Goal: Find contact information: Find contact information

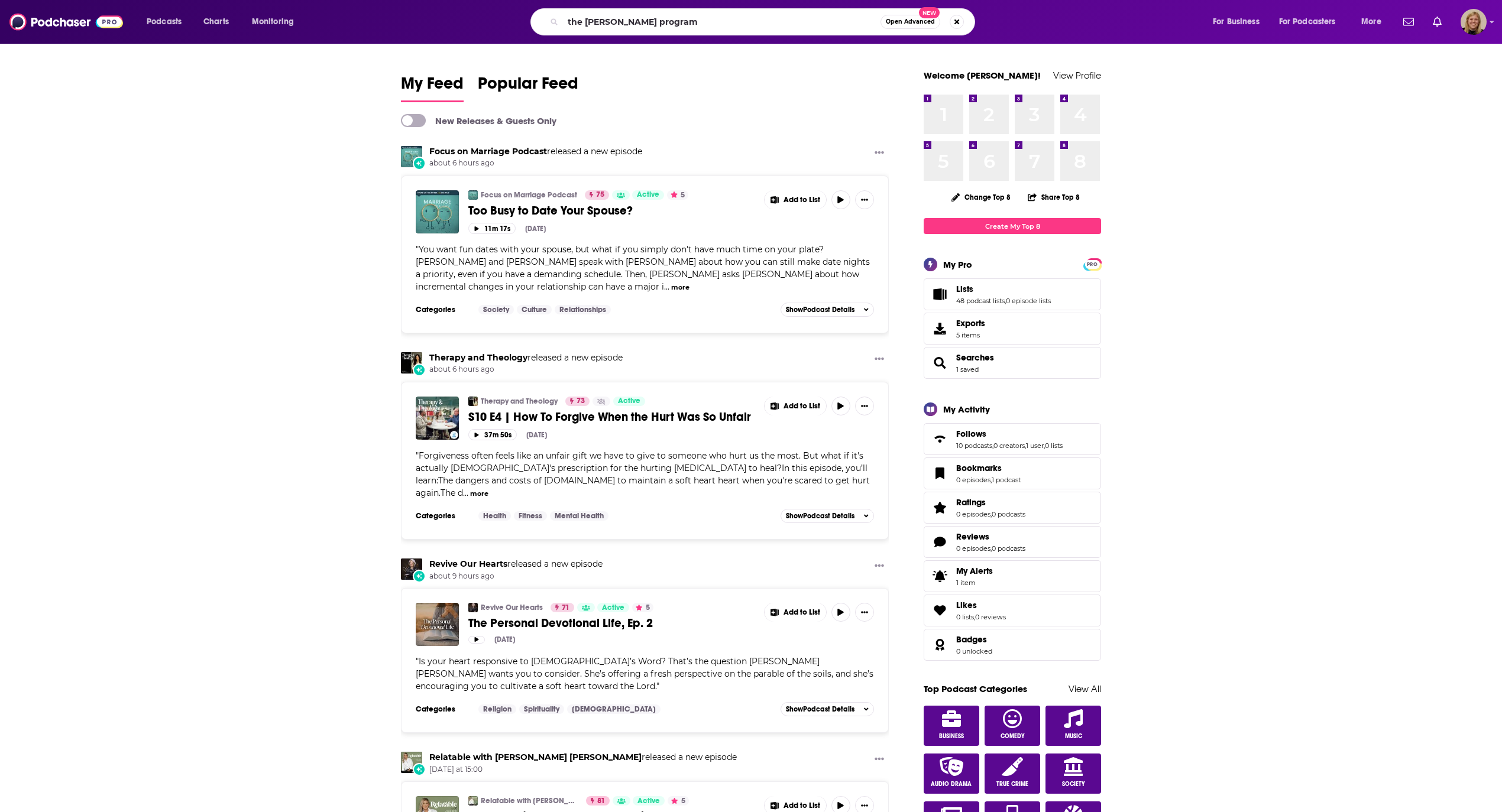
type input "the [PERSON_NAME] program"
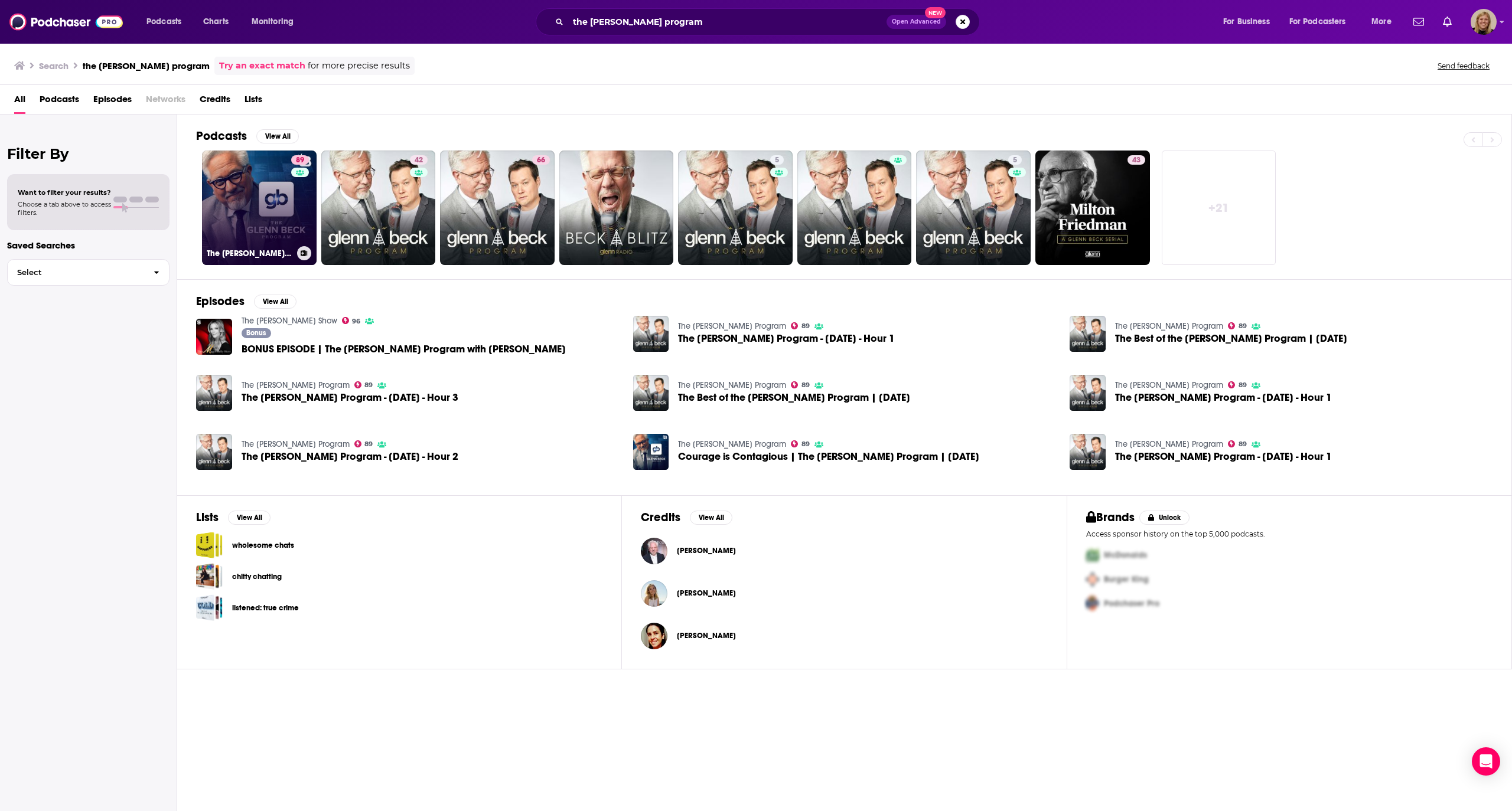
click at [279, 199] on link "89 The [PERSON_NAME] Program" at bounding box center [260, 208] width 114 height 114
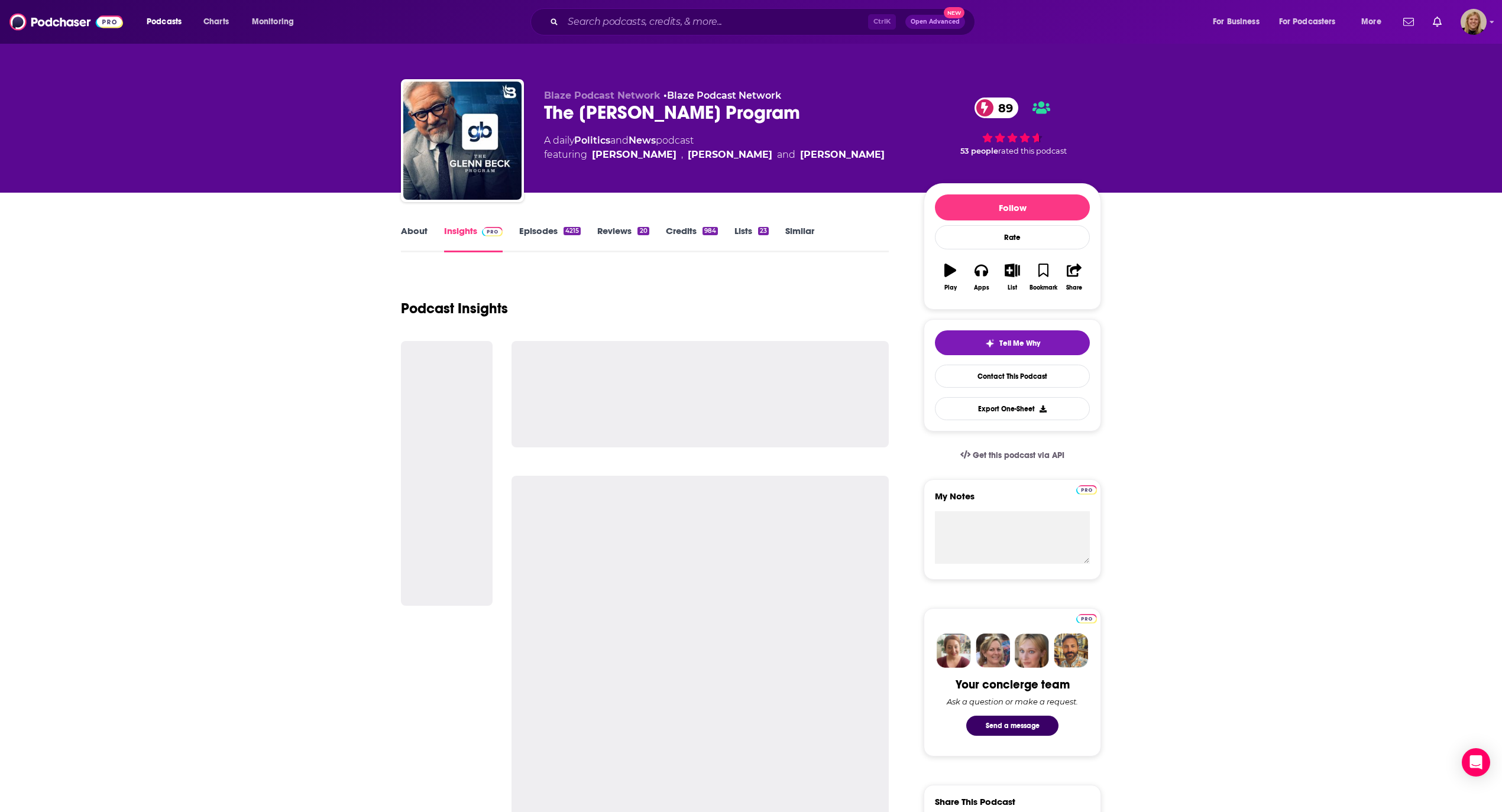
click at [417, 234] on link "About" at bounding box center [414, 239] width 27 height 28
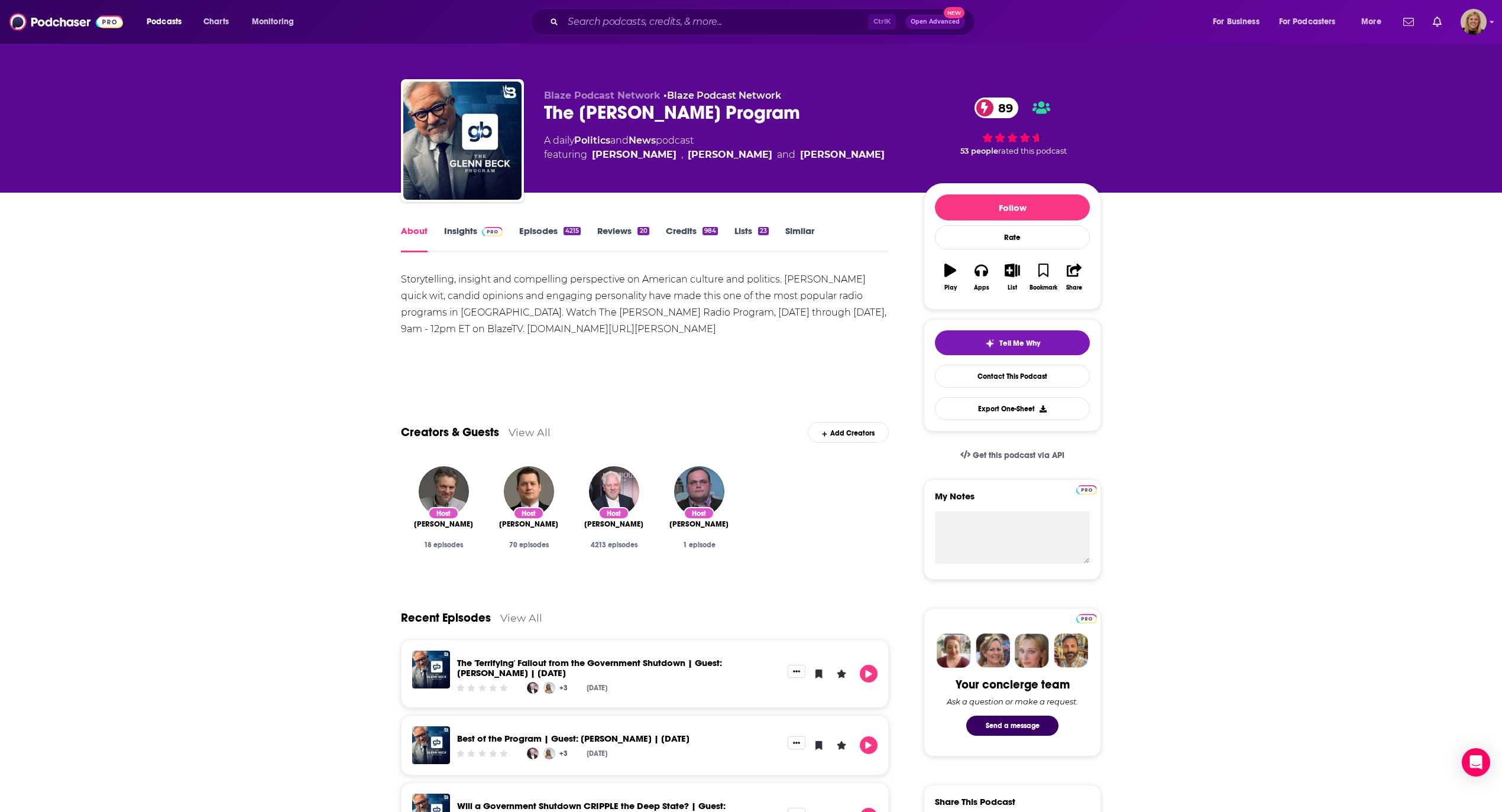
click at [458, 239] on link "Insights" at bounding box center [472, 239] width 58 height 28
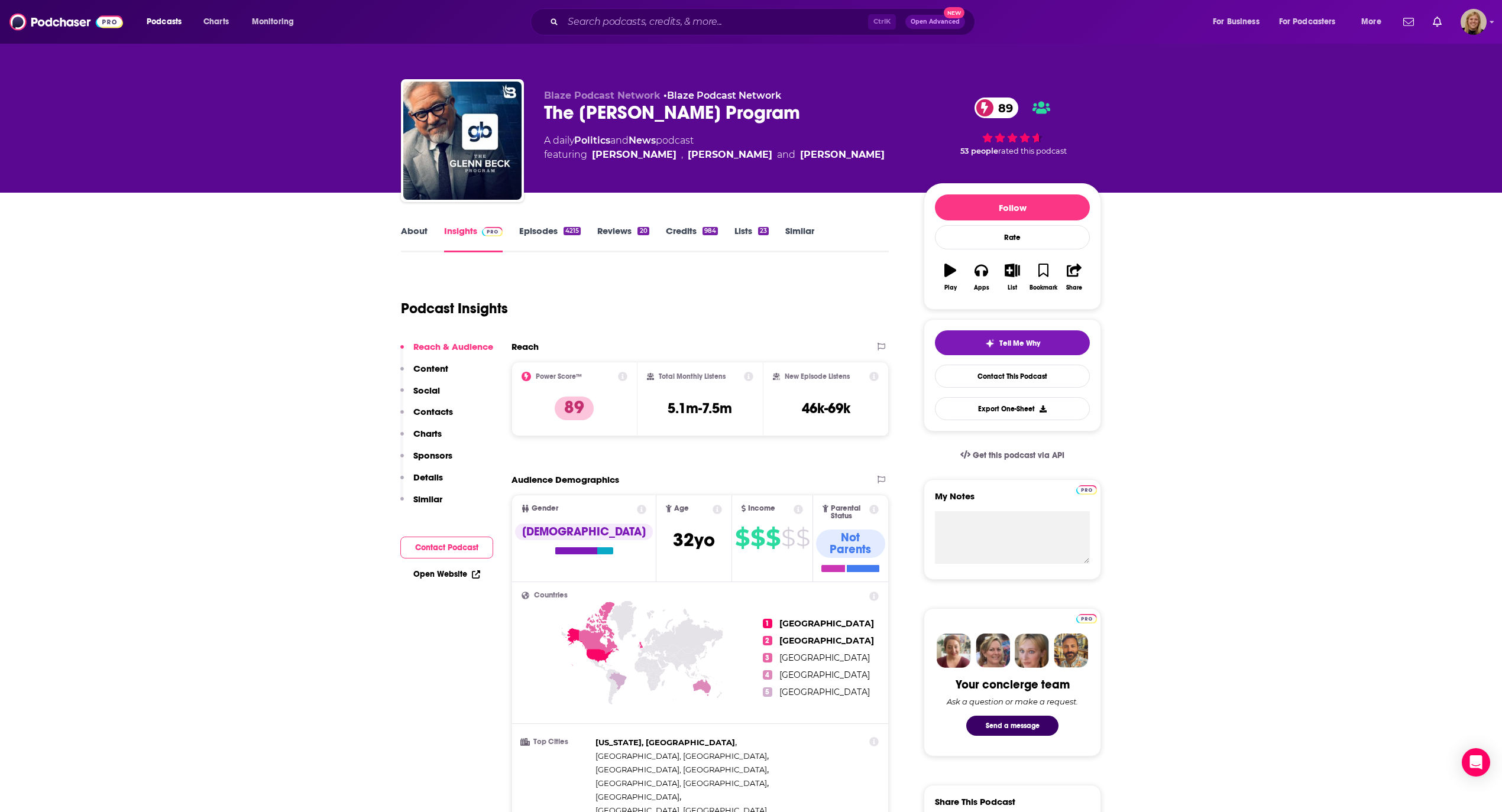
click at [651, 17] on input "Search podcasts, credits, & more..." at bounding box center [715, 22] width 305 height 19
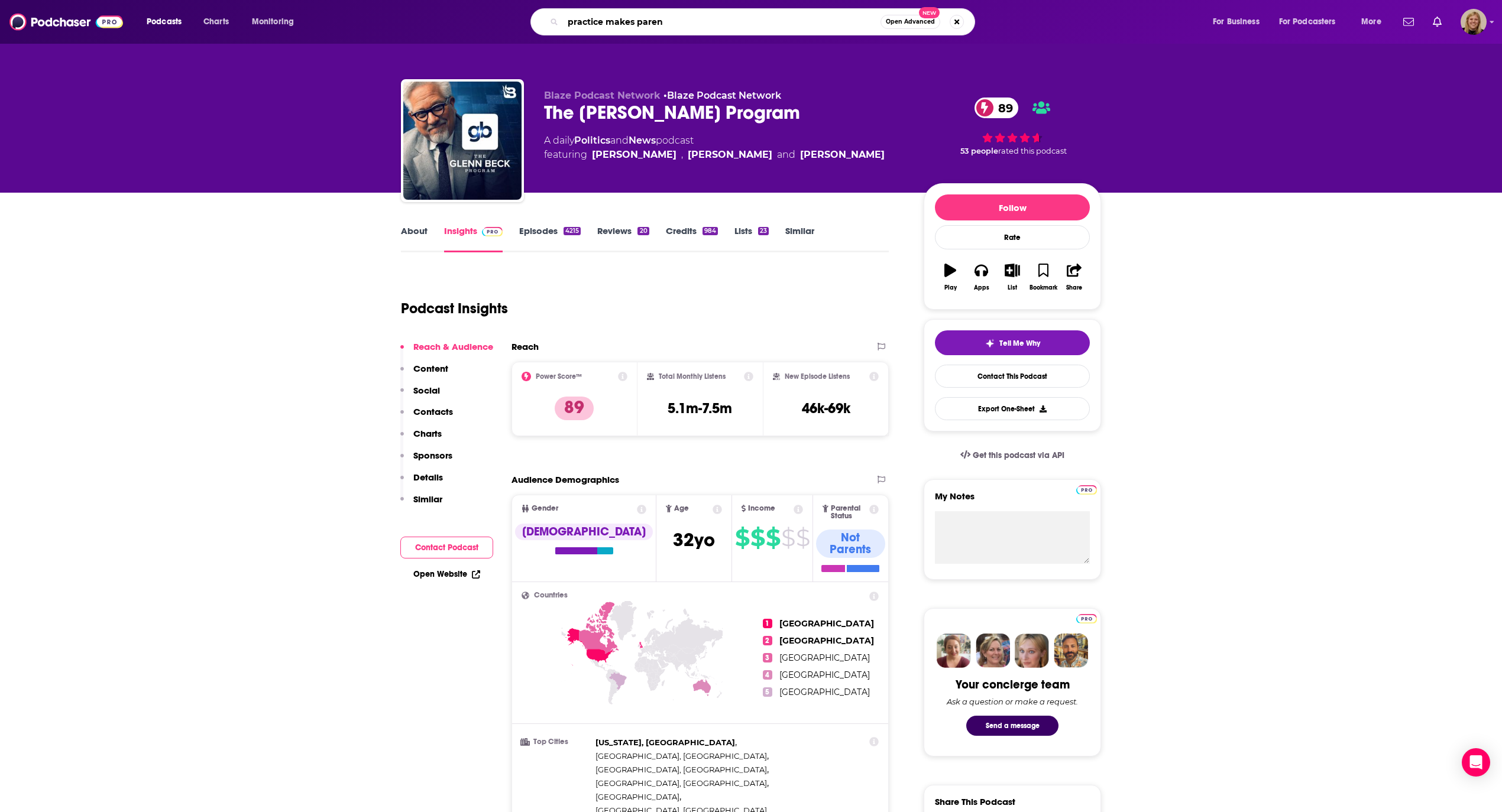
type input "practice makes parent"
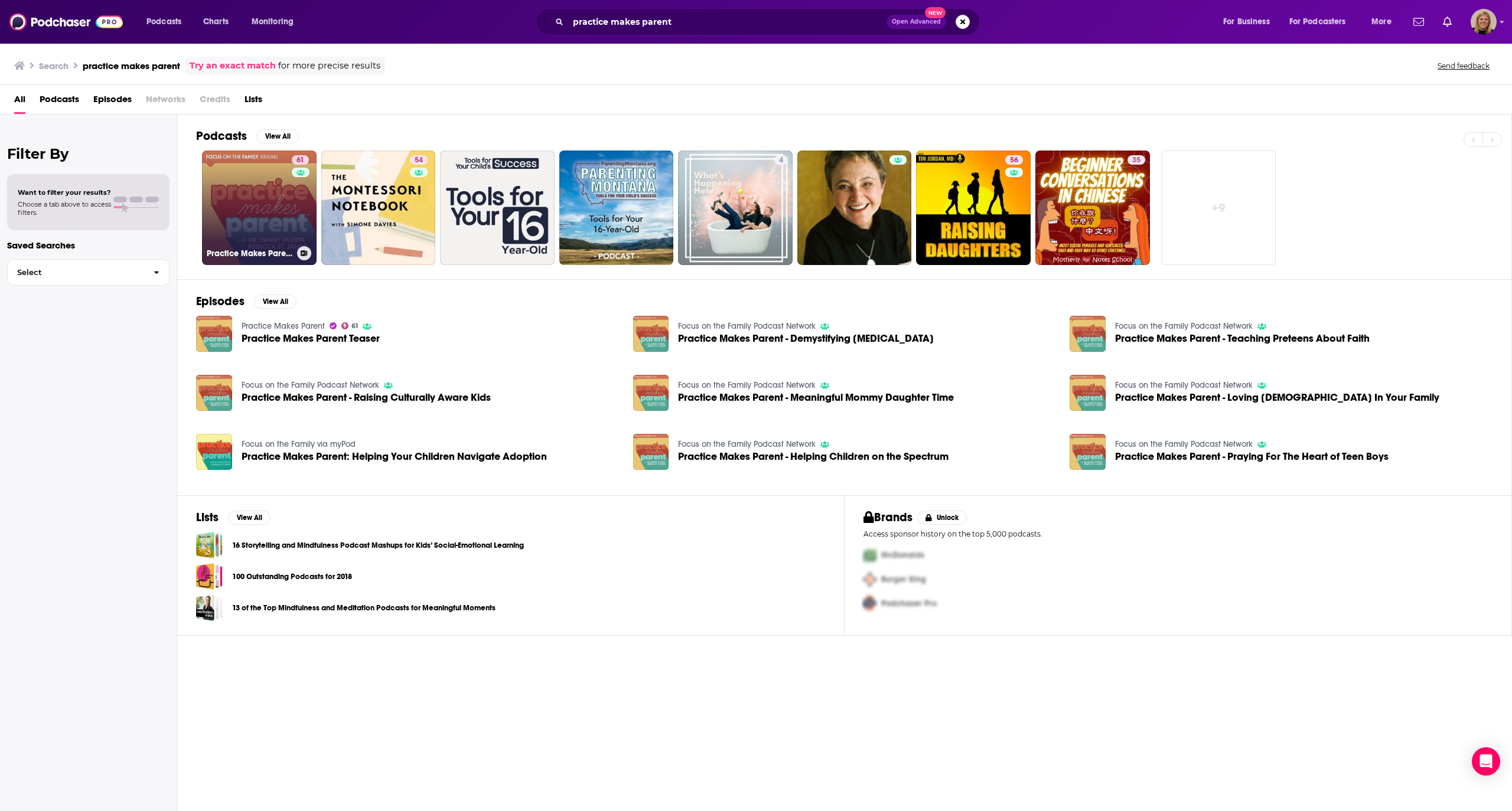
click at [227, 186] on link "61 Practice Makes Parent" at bounding box center [260, 208] width 114 height 114
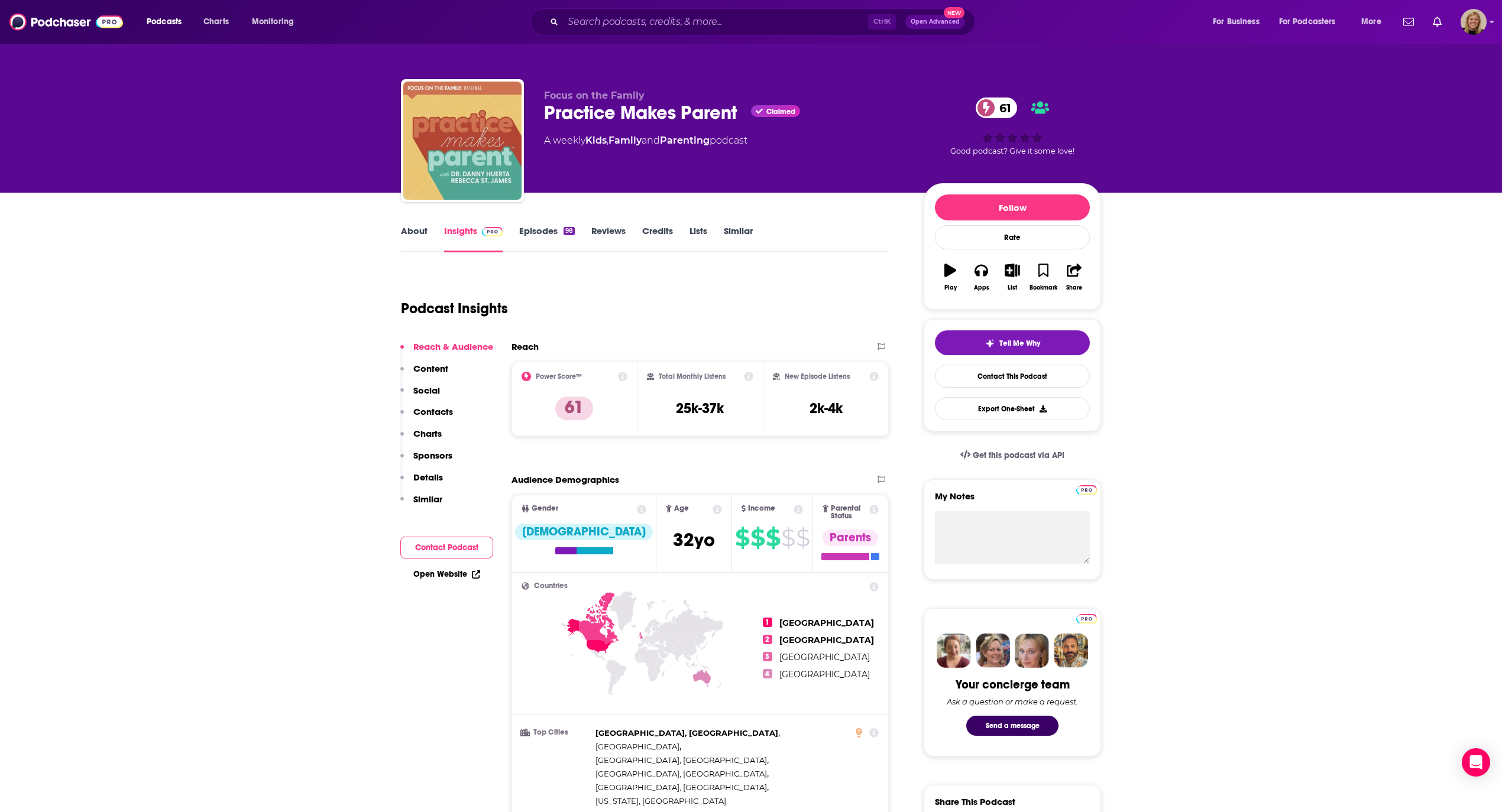
click at [434, 547] on button "Contact Podcast" at bounding box center [447, 547] width 93 height 22
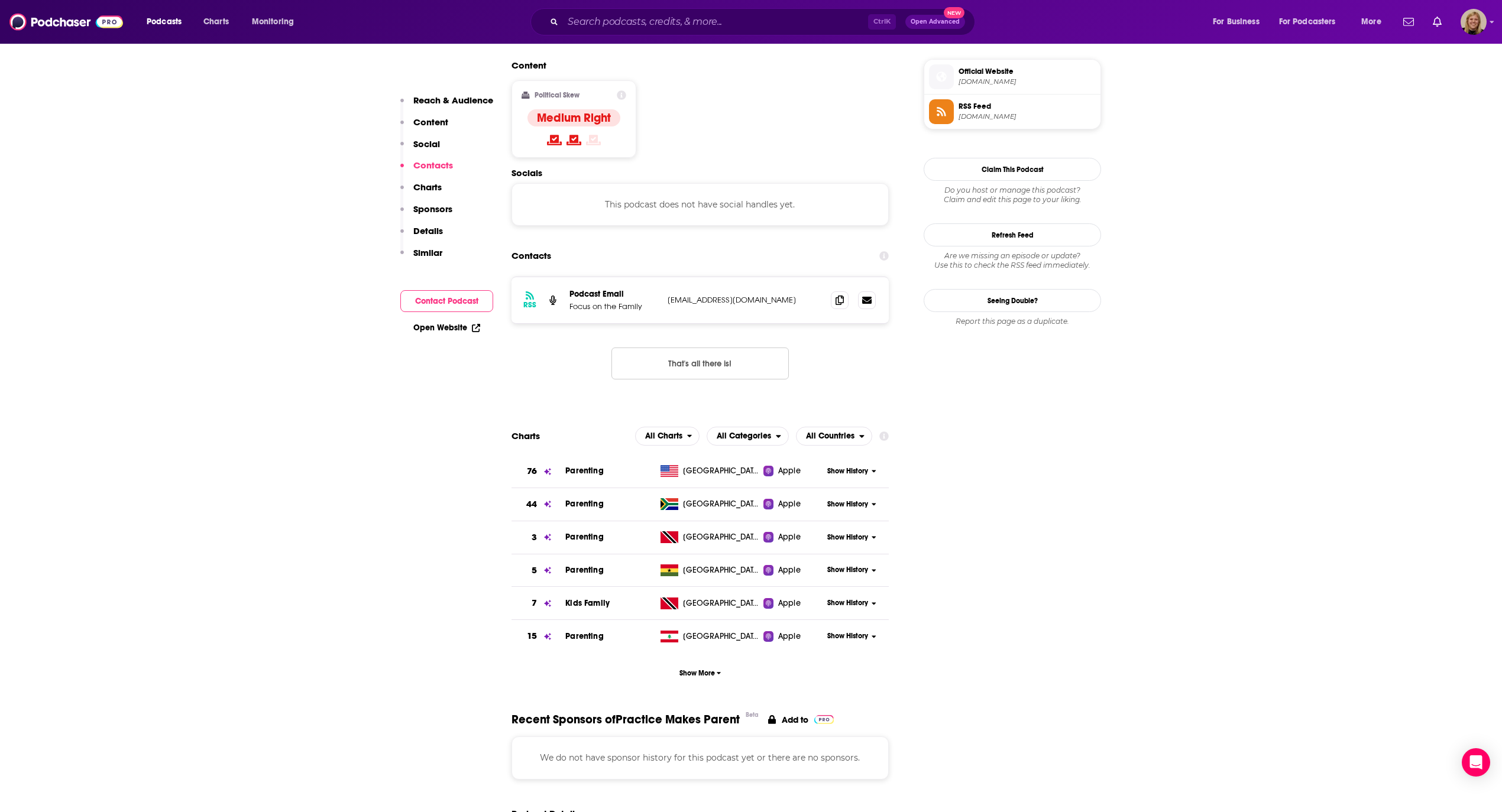
scroll to position [950, 0]
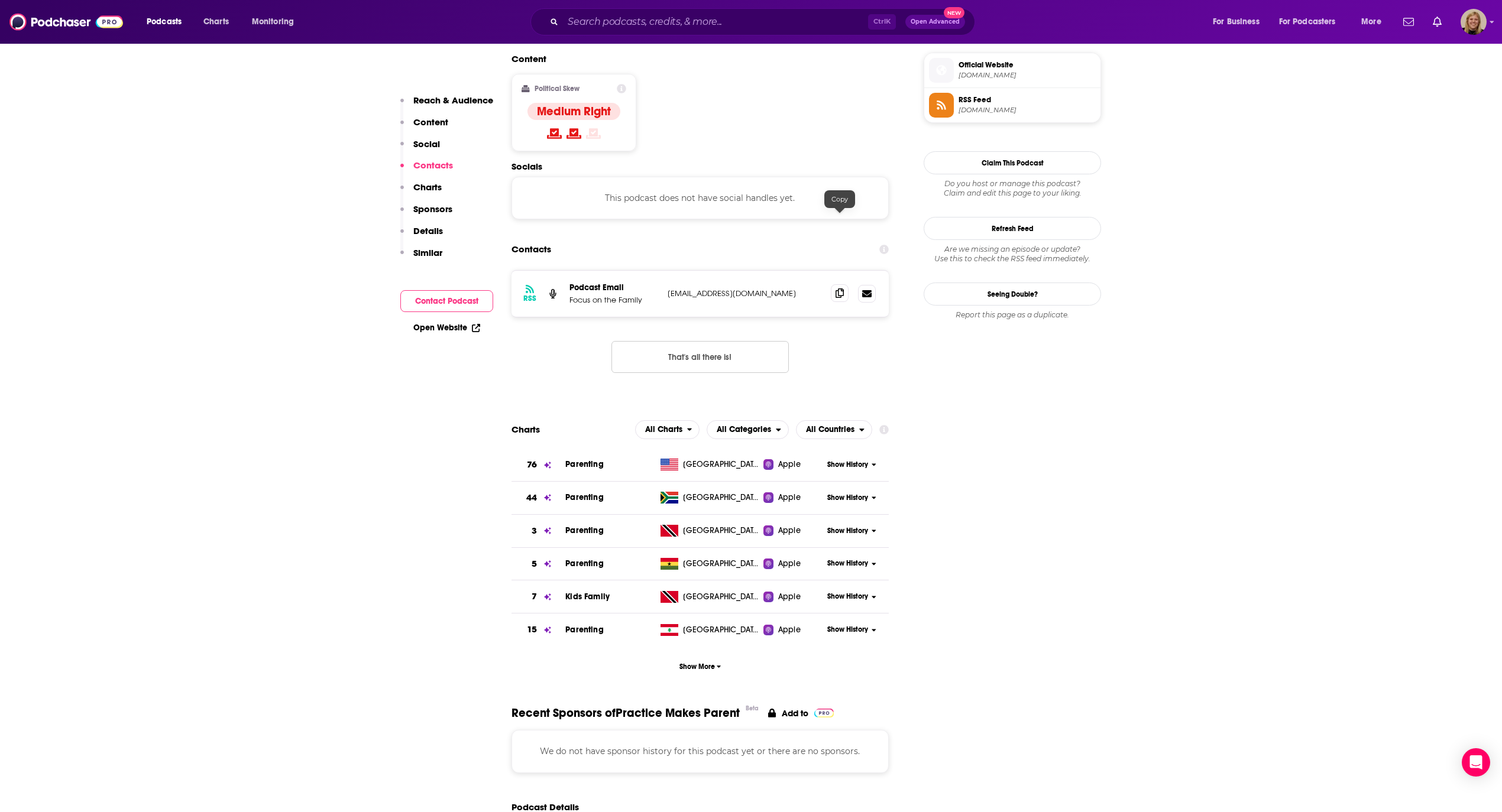
click at [836, 288] on icon at bounding box center [840, 293] width 8 height 10
